Goal: Information Seeking & Learning: Learn about a topic

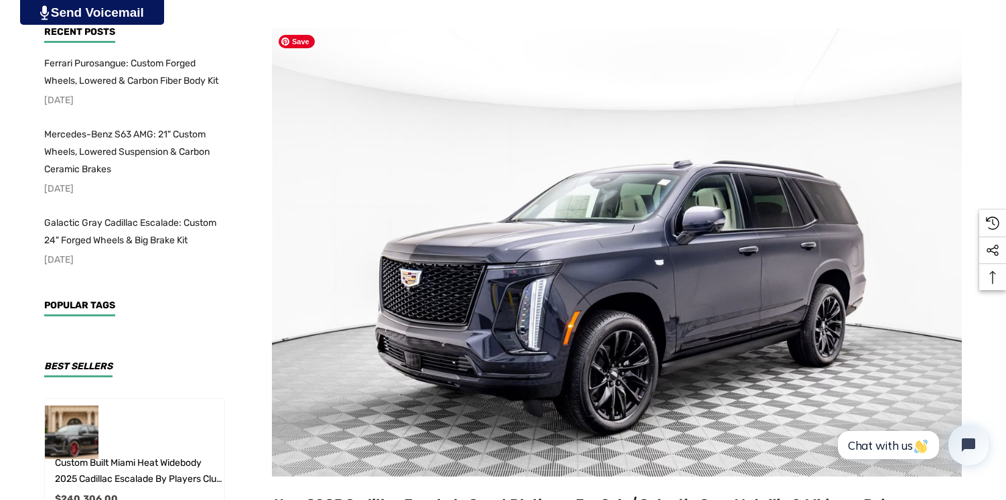
scroll to position [467, 0]
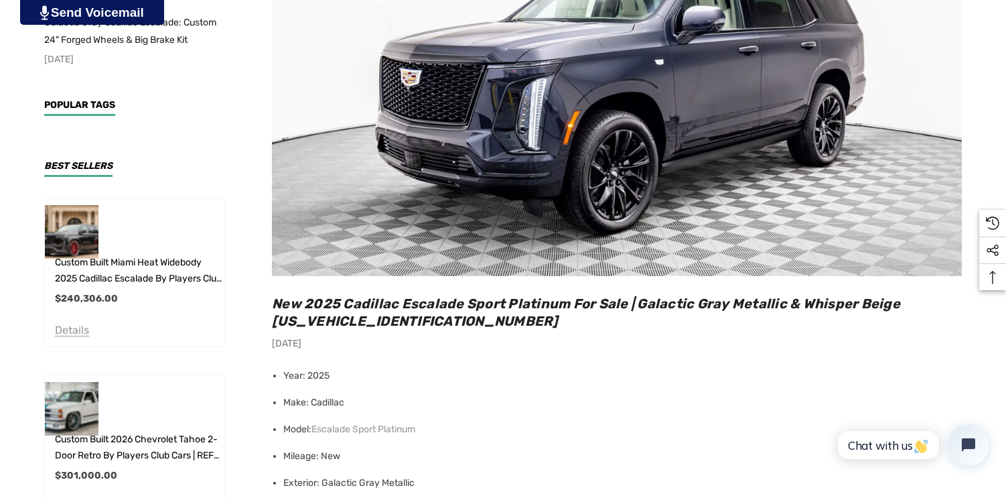
click at [516, 75] on img at bounding box center [617, 52] width 690 height 448
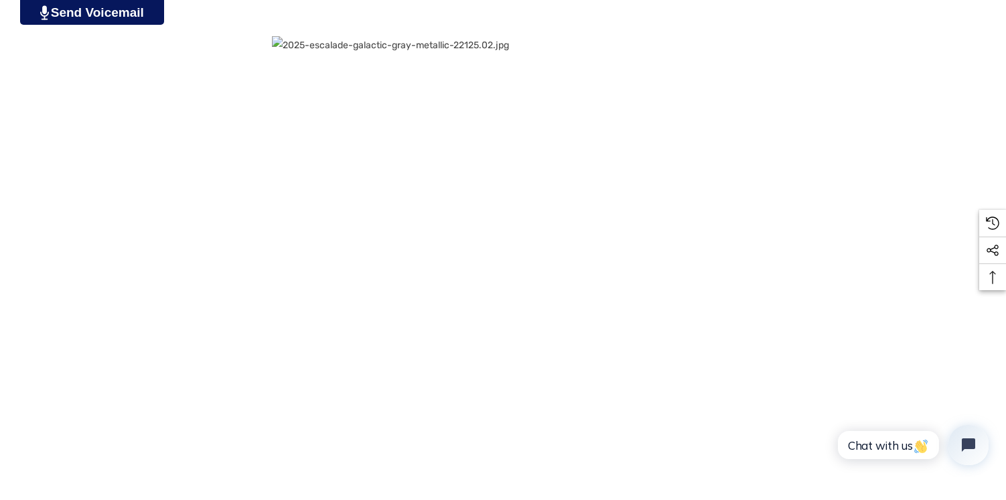
scroll to position [1144, 0]
